Goal: Information Seeking & Learning: Learn about a topic

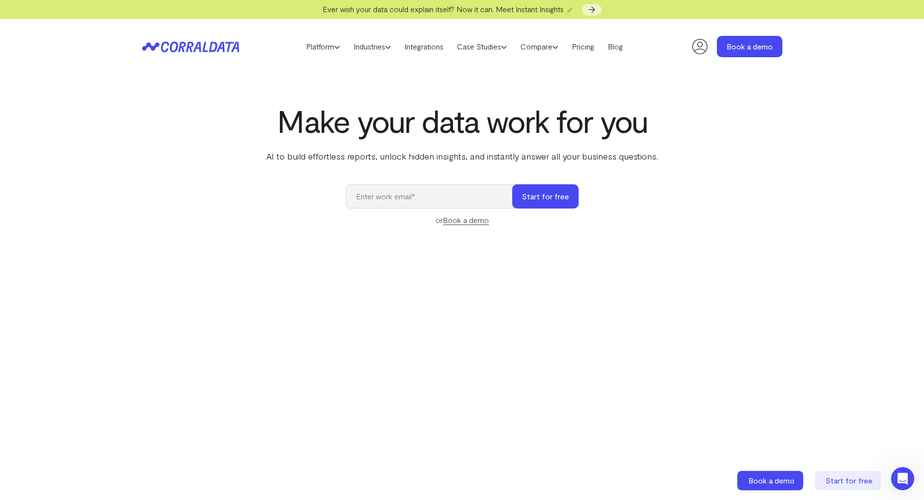
click at [283, 156] on p "AI to build effortless reports, unlock hidden insights, and instantly answer al…" at bounding box center [462, 156] width 396 height 13
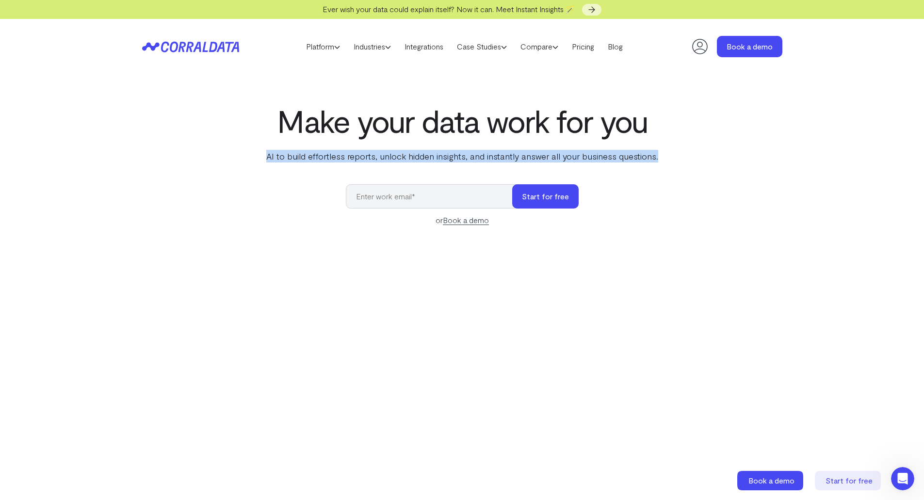
click at [283, 156] on p "AI to build effortless reports, unlock hidden insights, and instantly answer al…" at bounding box center [462, 156] width 396 height 13
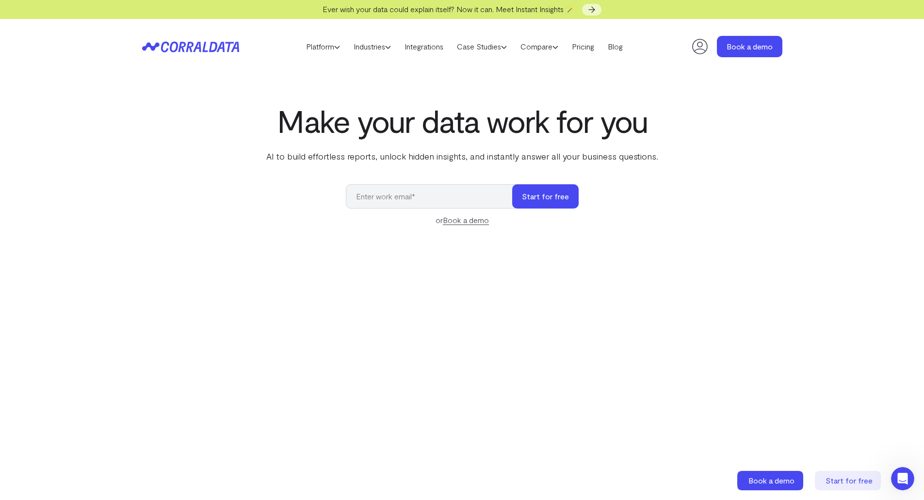
click at [360, 131] on h1 "Make your data work for you" at bounding box center [462, 120] width 396 height 35
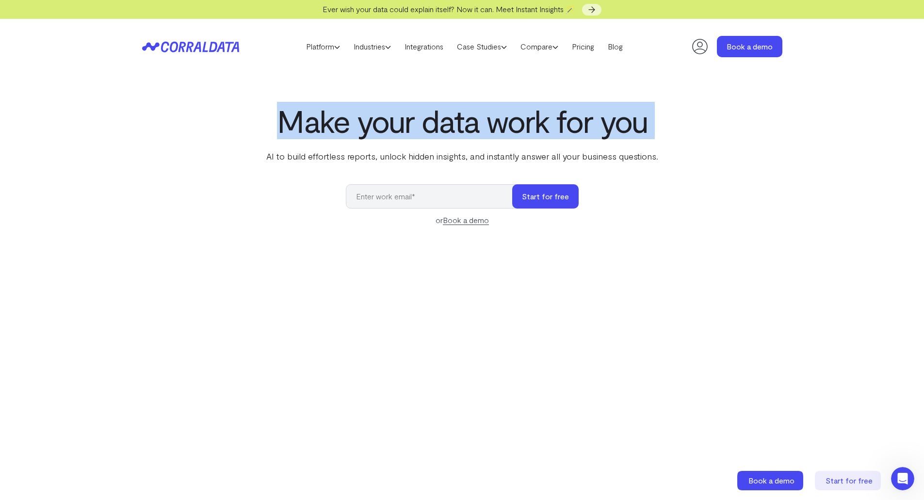
click at [360, 131] on h1 "Make your data work for you" at bounding box center [462, 120] width 396 height 35
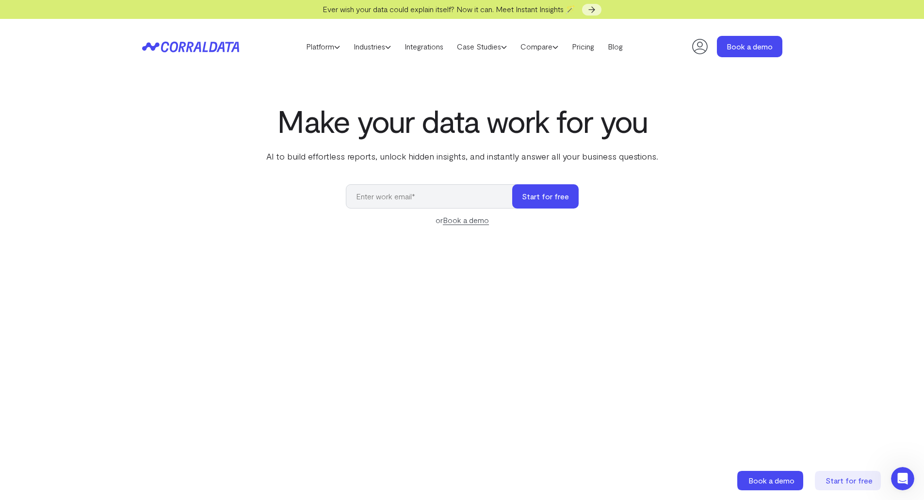
click at [359, 151] on p "AI to build effortless reports, unlock hidden insights, and instantly answer al…" at bounding box center [462, 156] width 396 height 13
click at [359, 150] on p "AI to build effortless reports, unlock hidden insights, and instantly answer al…" at bounding box center [462, 156] width 396 height 13
click at [330, 152] on p "AI to build effortless reports, unlock hidden insights, and instantly answer al…" at bounding box center [462, 156] width 396 height 13
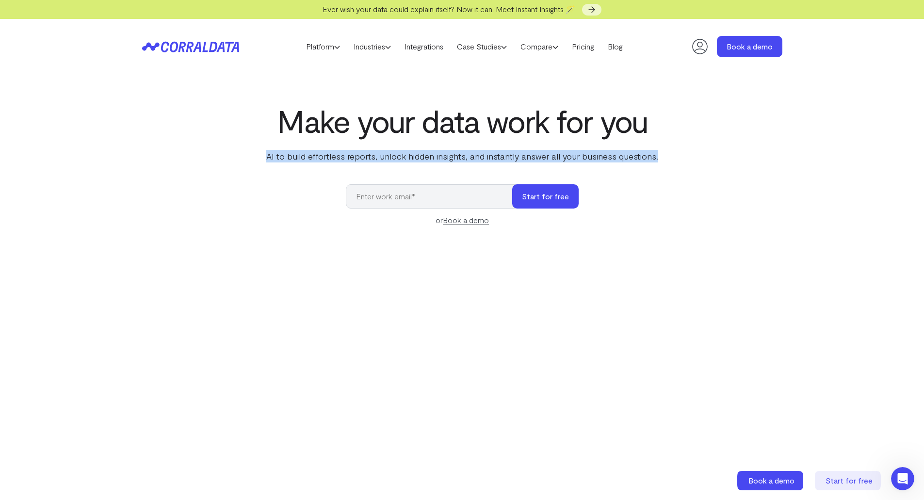
click at [330, 152] on p "AI to build effortless reports, unlock hidden insights, and instantly answer al…" at bounding box center [462, 156] width 396 height 13
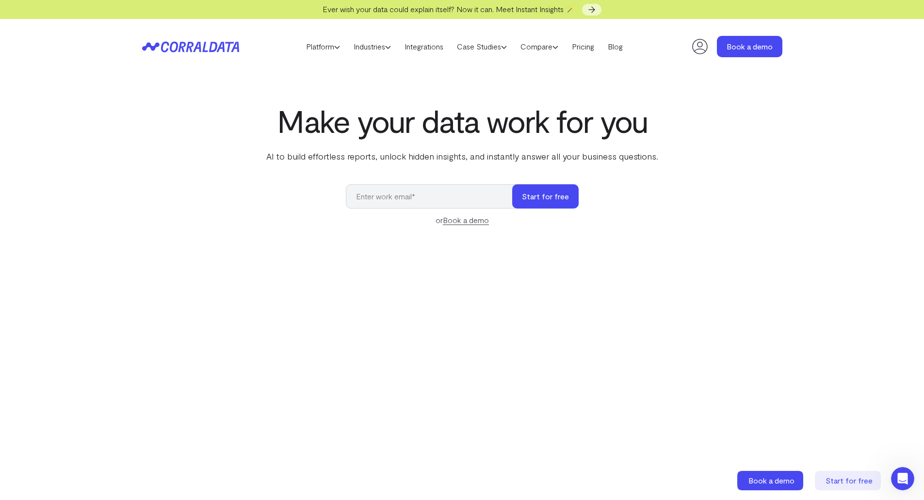
click at [357, 127] on h1 "Make your data work for you" at bounding box center [462, 120] width 396 height 35
click at [302, 120] on h1 "Make your data work for you" at bounding box center [462, 120] width 396 height 35
drag, startPoint x: 302, startPoint y: 120, endPoint x: 306, endPoint y: 111, distance: 9.4
click at [304, 116] on h1 "Make your data work for you" at bounding box center [462, 120] width 396 height 35
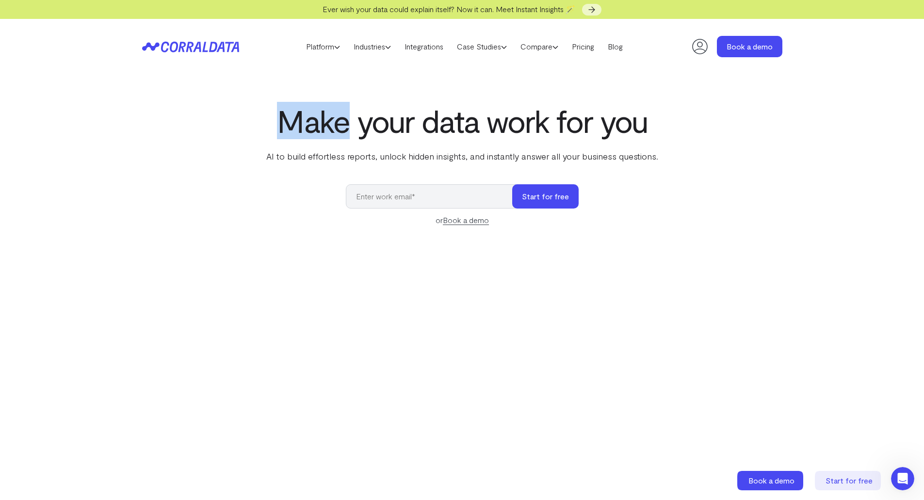
click at [306, 111] on h1 "Make your data work for you" at bounding box center [462, 120] width 396 height 35
click at [553, 122] on h1 "Make your data work for you" at bounding box center [462, 120] width 396 height 35
click at [554, 120] on h1 "Make your data work for you" at bounding box center [462, 120] width 396 height 35
click at [553, 119] on h1 "Make your data work for you" at bounding box center [462, 120] width 396 height 35
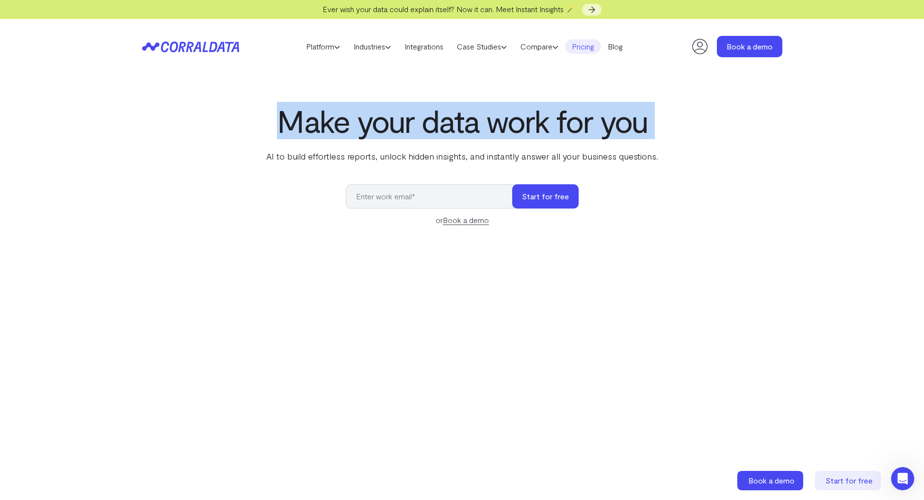
click at [581, 45] on link "Pricing" at bounding box center [583, 46] width 36 height 15
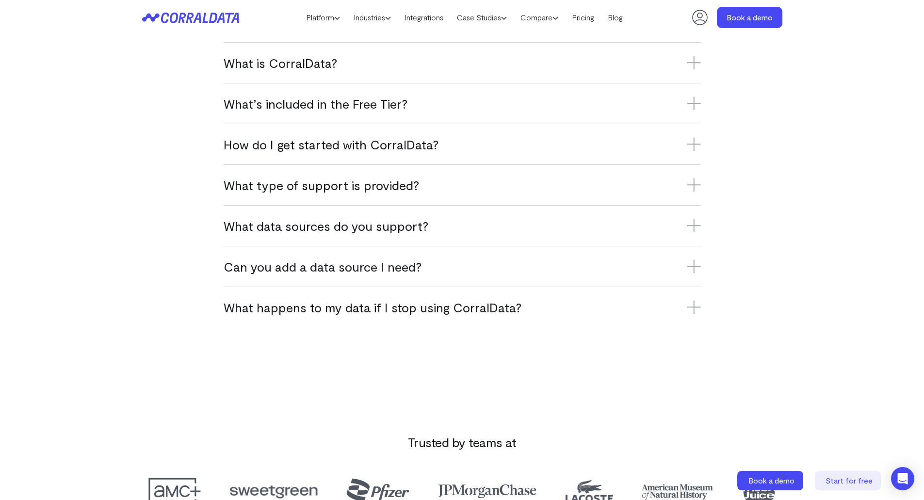
scroll to position [950, 0]
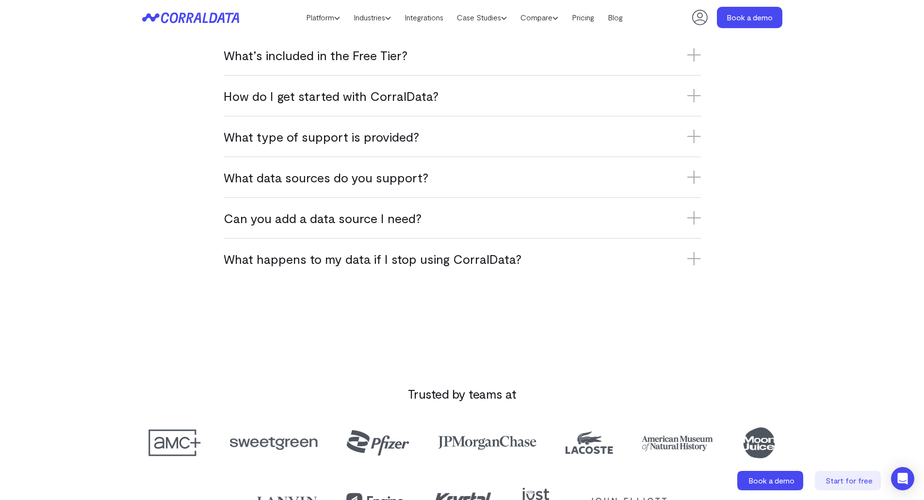
click at [151, 195] on div "FAQs What is CorralData? CorralData is an AI-powered data platform that connect…" at bounding box center [462, 111] width 699 height 336
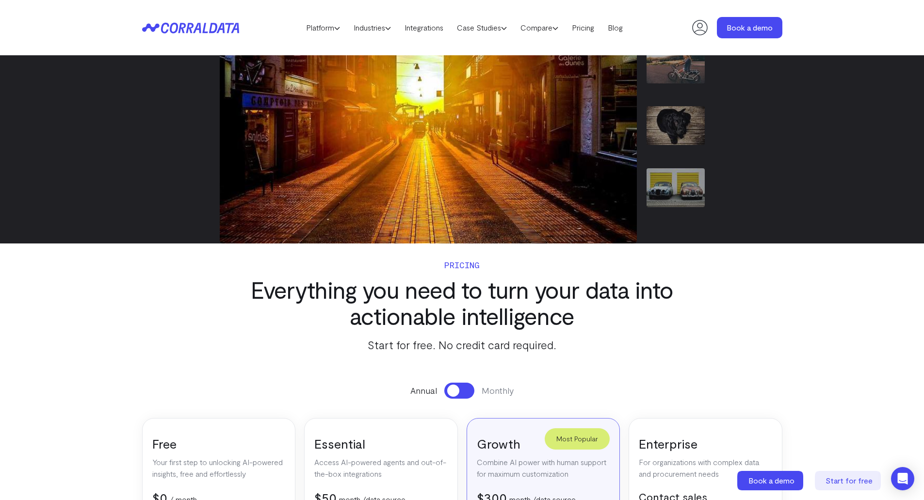
scroll to position [0, 0]
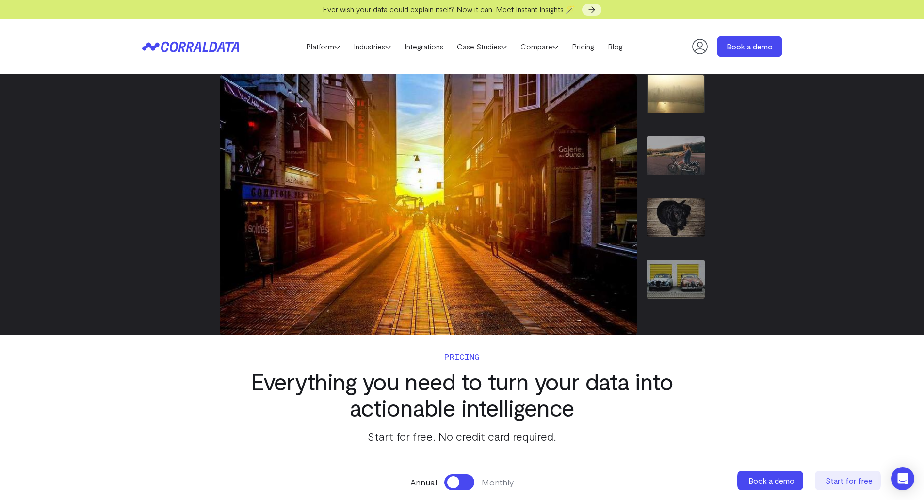
drag, startPoint x: 116, startPoint y: 421, endPoint x: 112, endPoint y: 416, distance: 6.6
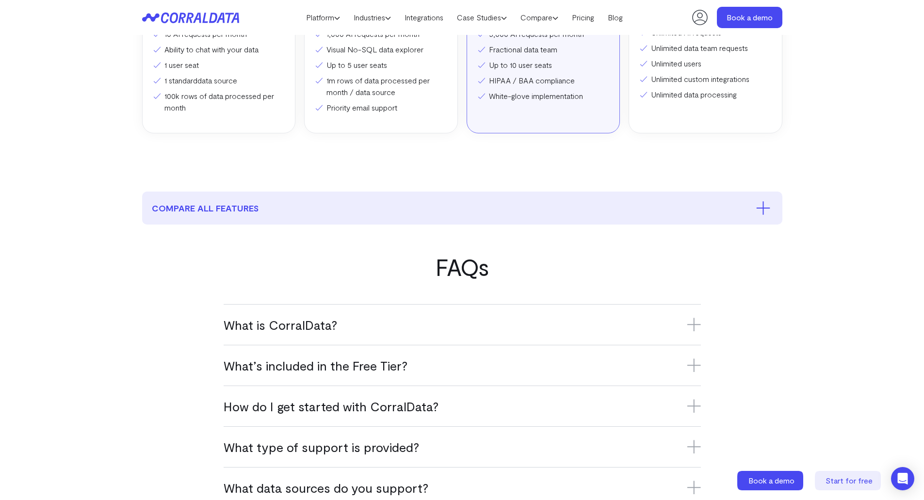
scroll to position [805, 0]
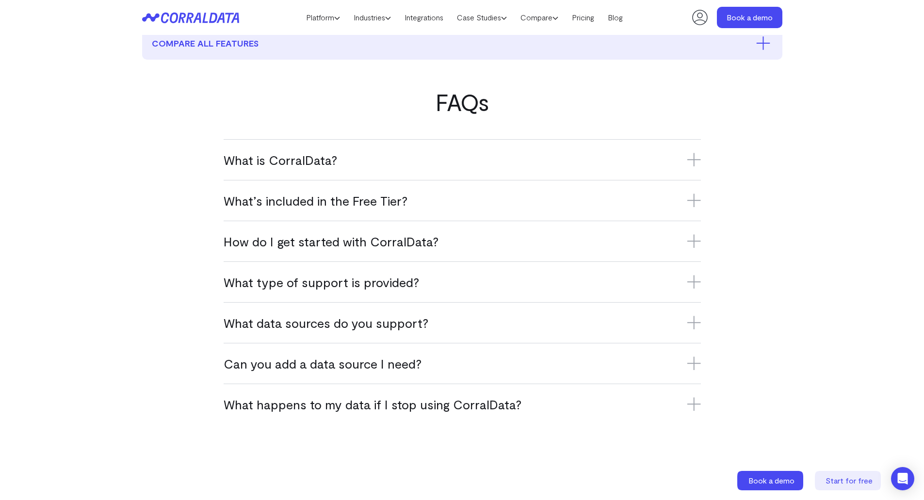
click at [75, 314] on section "FAQs What is CorralData? CorralData is an AI-powered data platform that connect…" at bounding box center [462, 257] width 924 height 394
click at [318, 331] on div "What data sources do you support? CorralData supports over 500 platforms, inclu…" at bounding box center [463, 322] width 478 height 41
click at [330, 322] on h3 "What data sources do you support?" at bounding box center [463, 323] width 478 height 16
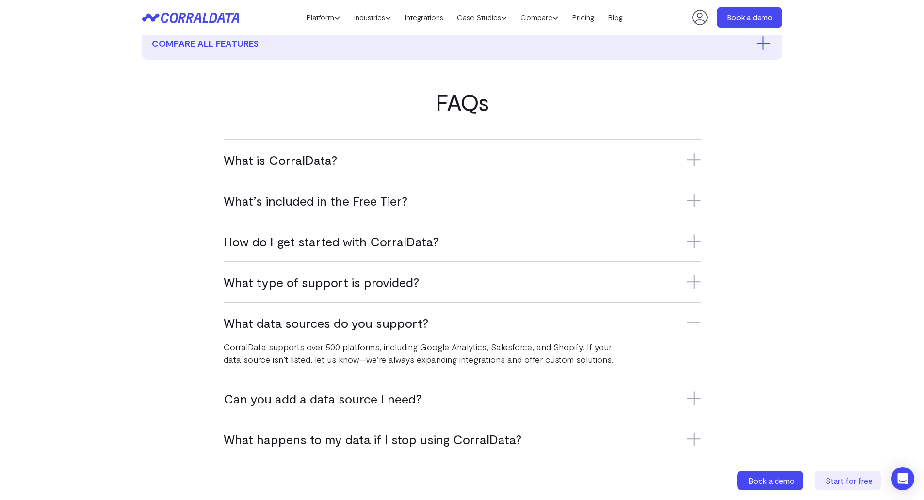
click at [45, 340] on section "FAQs What is CorralData? CorralData is an AI-powered data platform that connect…" at bounding box center [462, 274] width 924 height 429
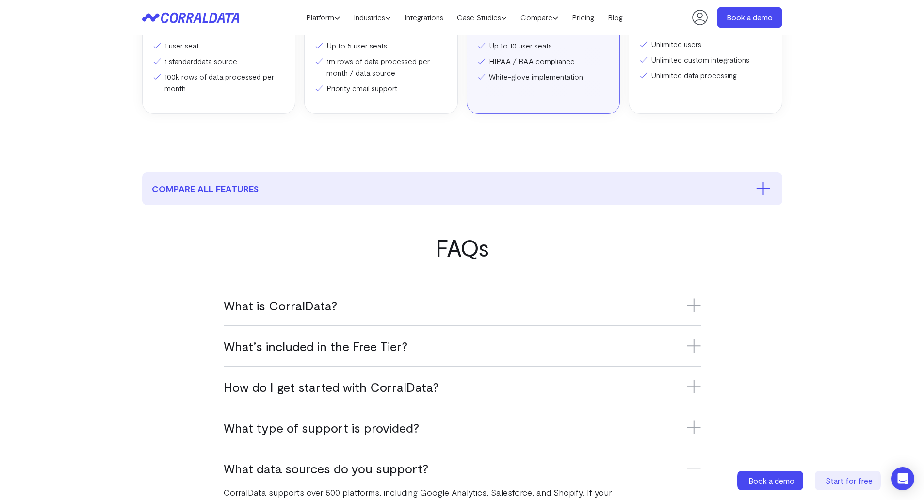
scroll to position [319, 0]
